Goal: Go to known website: Go to known website

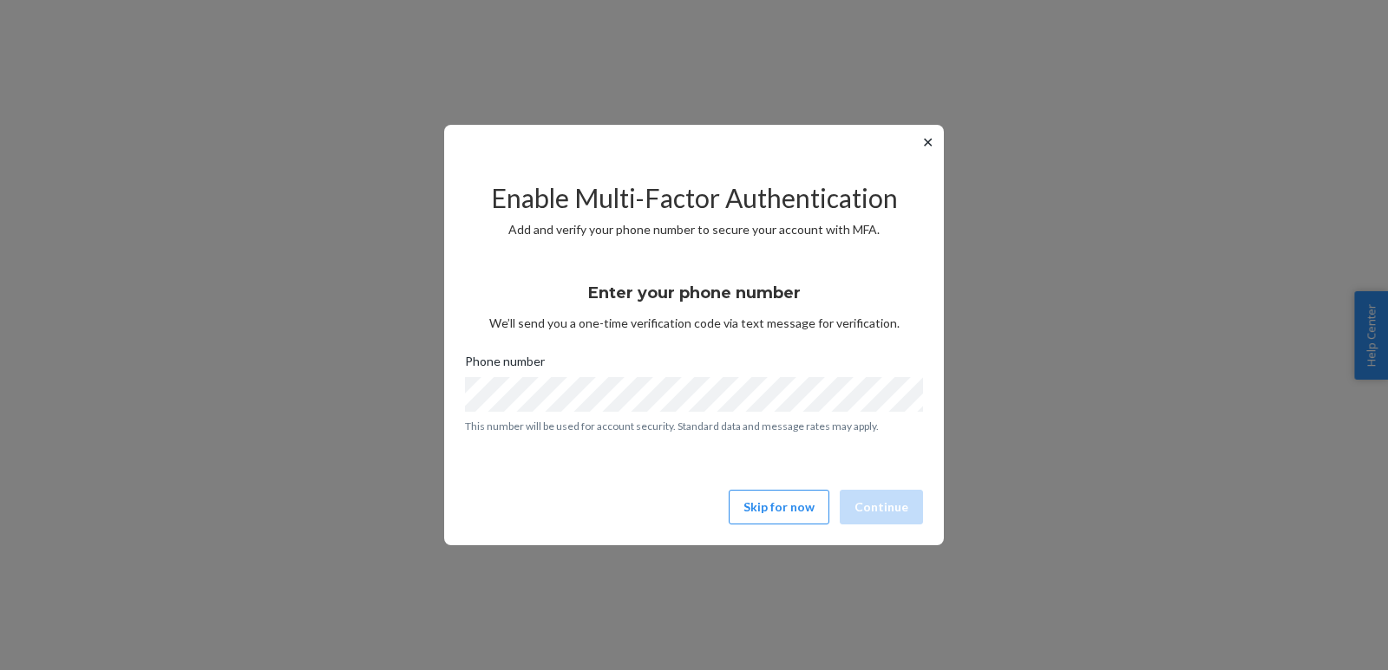
click at [925, 149] on button "✕" at bounding box center [927, 142] width 18 height 21
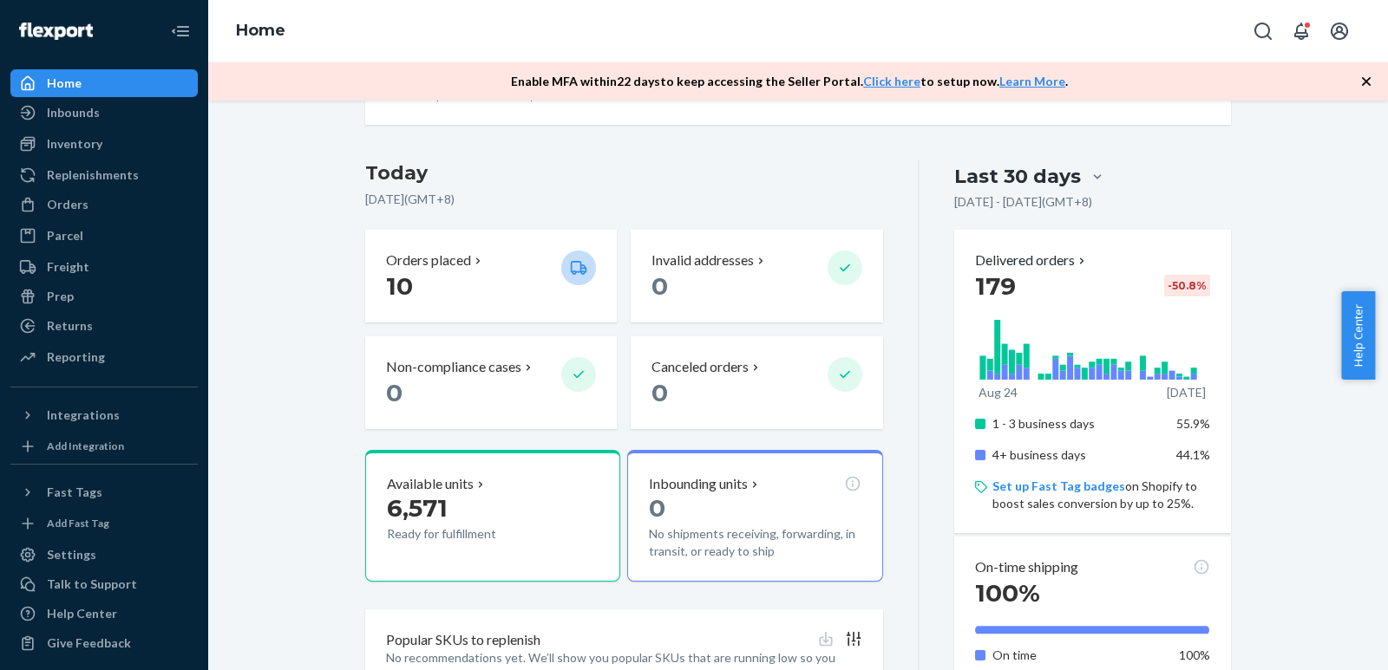
scroll to position [173, 0]
